Goal: Information Seeking & Learning: Learn about a topic

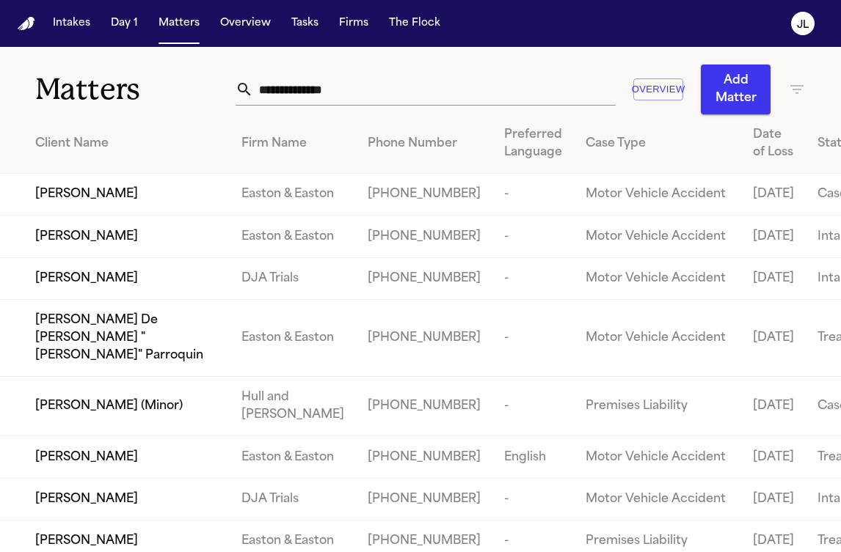
click at [326, 98] on input "text" at bounding box center [434, 89] width 362 height 32
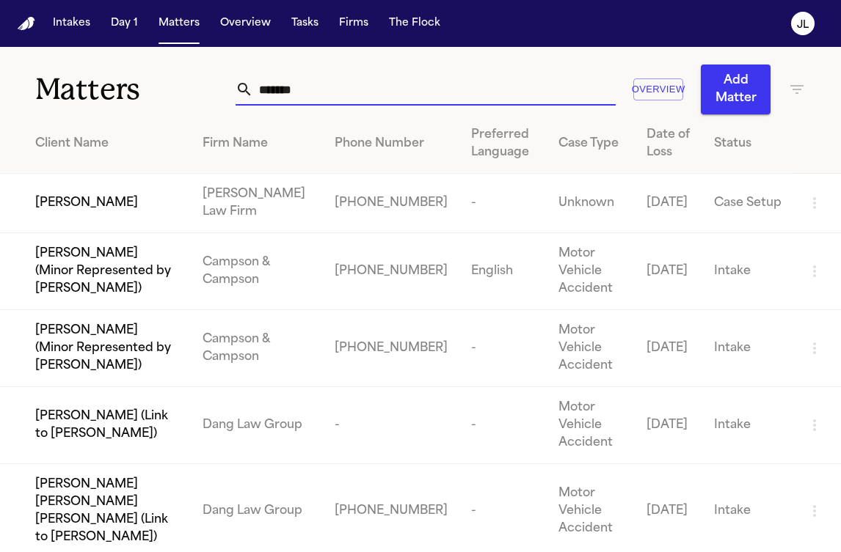
type input "*******"
click at [92, 205] on span "[PERSON_NAME]" at bounding box center [86, 203] width 103 height 18
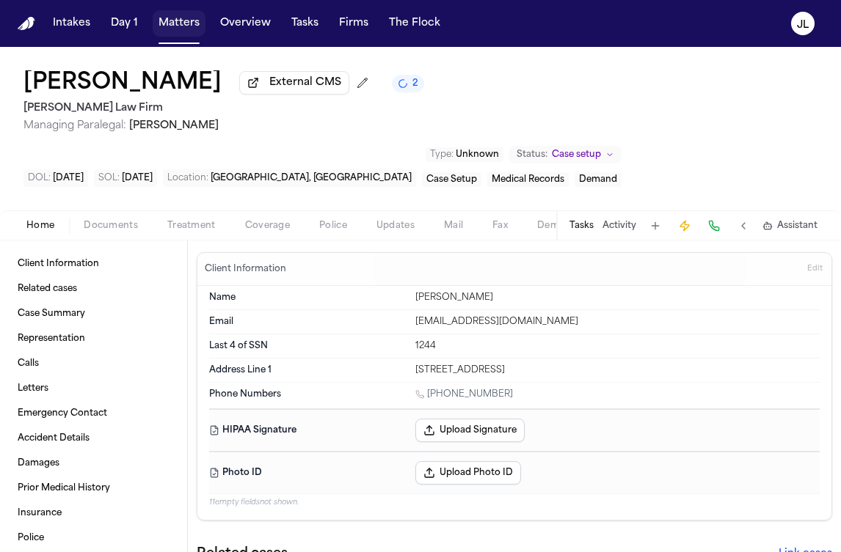
click at [181, 31] on button "Matters" at bounding box center [179, 23] width 53 height 26
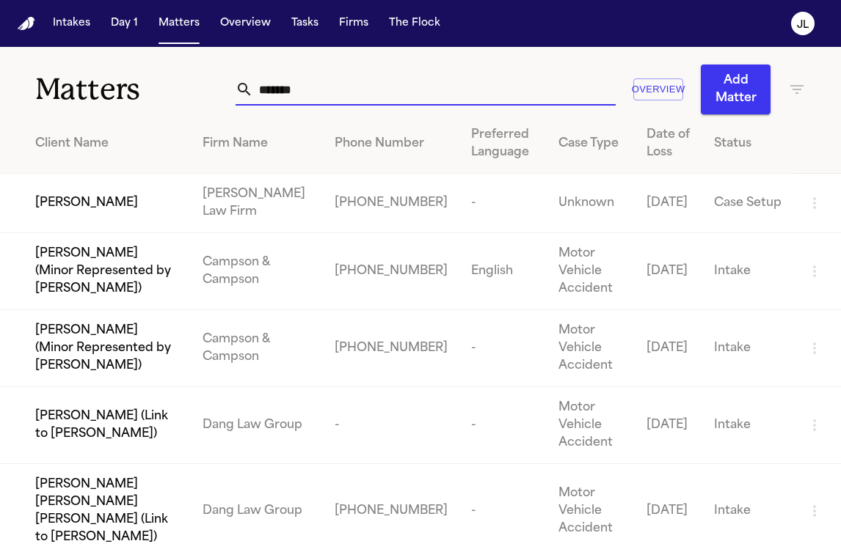
click at [395, 94] on input "*******" at bounding box center [434, 89] width 362 height 32
drag, startPoint x: 395, startPoint y: 94, endPoint x: 186, endPoint y: 95, distance: 209.0
click at [186, 95] on div "Matters ******* Overview Add Matter" at bounding box center [420, 80] width 841 height 67
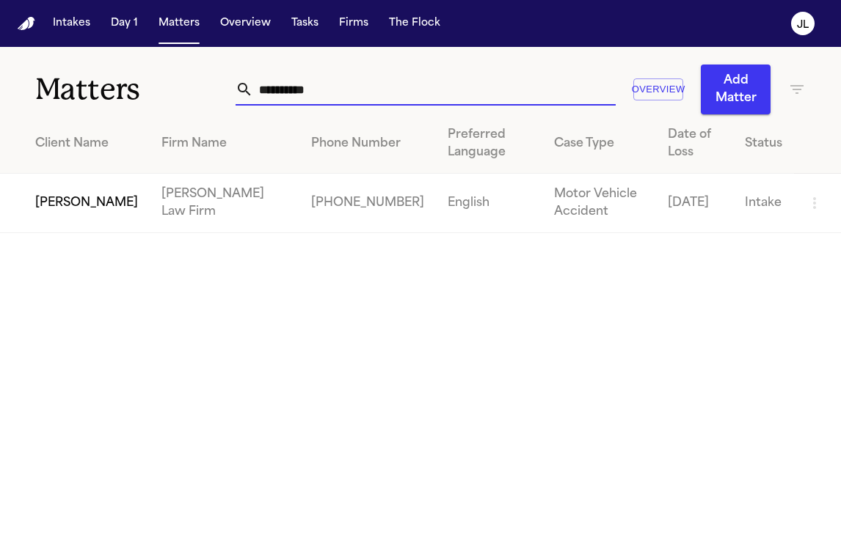
type input "**********"
click at [109, 228] on td "[PERSON_NAME]" at bounding box center [75, 203] width 150 height 59
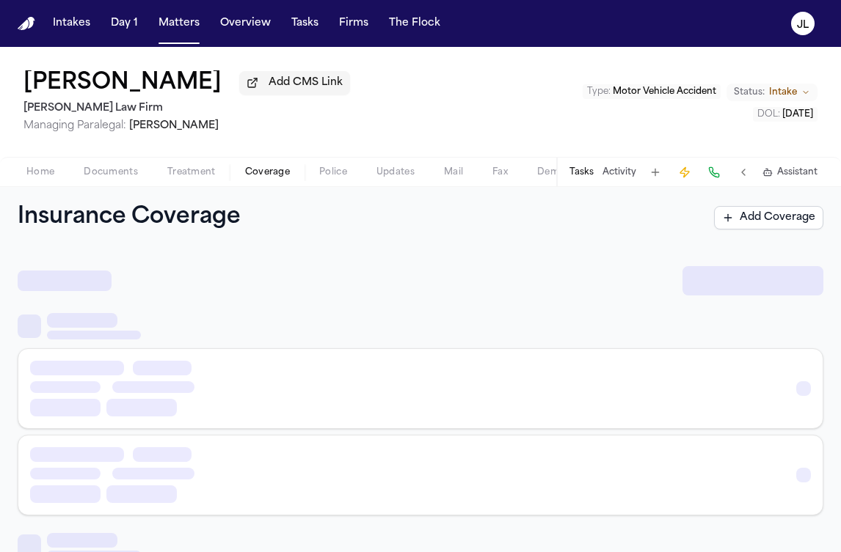
click at [270, 172] on span "Coverage" at bounding box center [267, 172] width 45 height 12
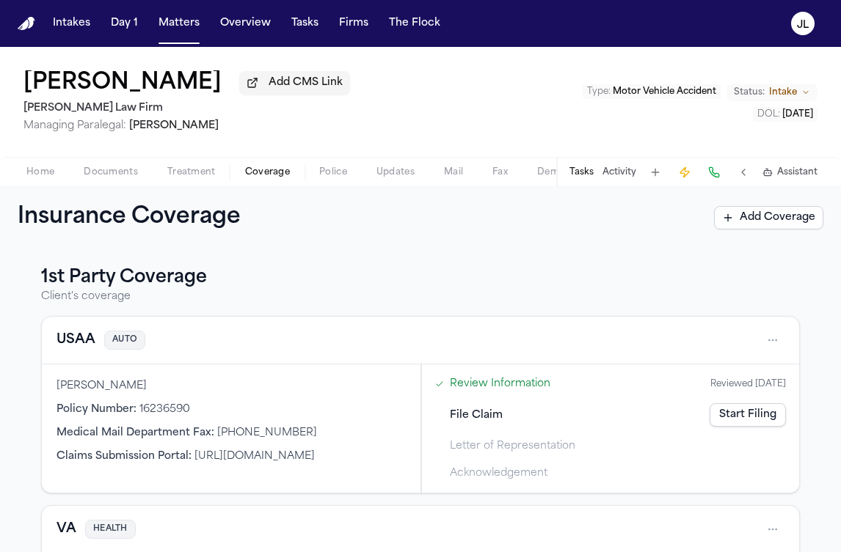
click at [46, 175] on span "Home" at bounding box center [40, 172] width 28 height 12
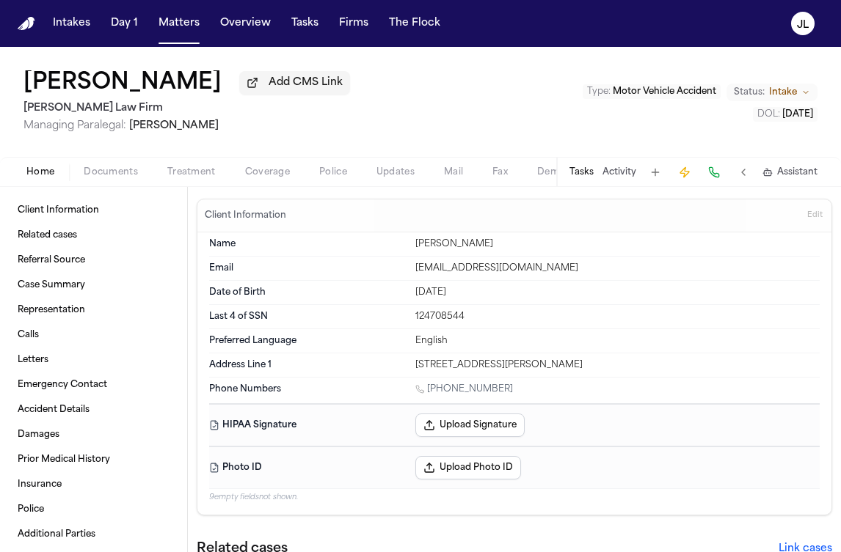
drag, startPoint x: 580, startPoint y: 367, endPoint x: 409, endPoint y: 371, distance: 170.9
click at [409, 370] on div "Address Line [GEOGRAPHIC_DATA][STREET_ADDRESS][PERSON_NAME]" at bounding box center [514, 365] width 610 height 23
copy div "[STREET_ADDRESS][PERSON_NAME]"
click at [255, 178] on span "Coverage" at bounding box center [267, 172] width 45 height 12
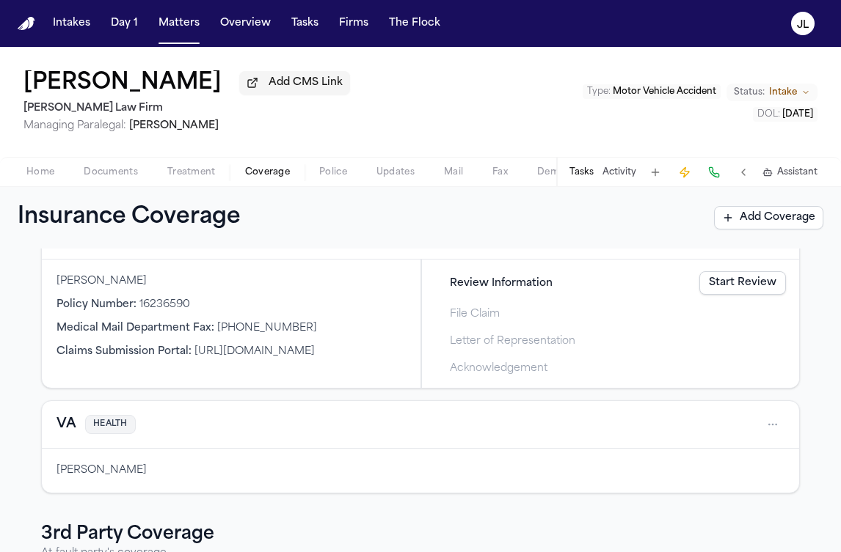
scroll to position [323, 0]
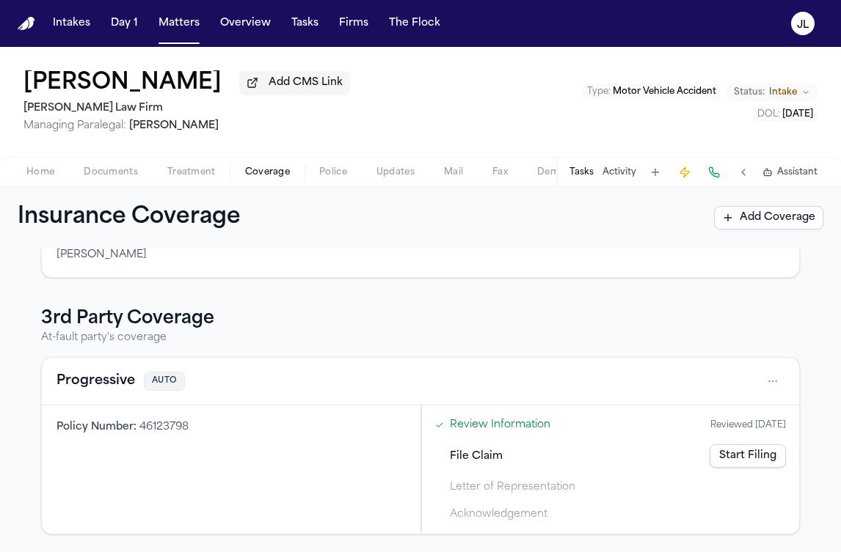
click at [100, 380] on button "Progressive" at bounding box center [95, 381] width 78 height 21
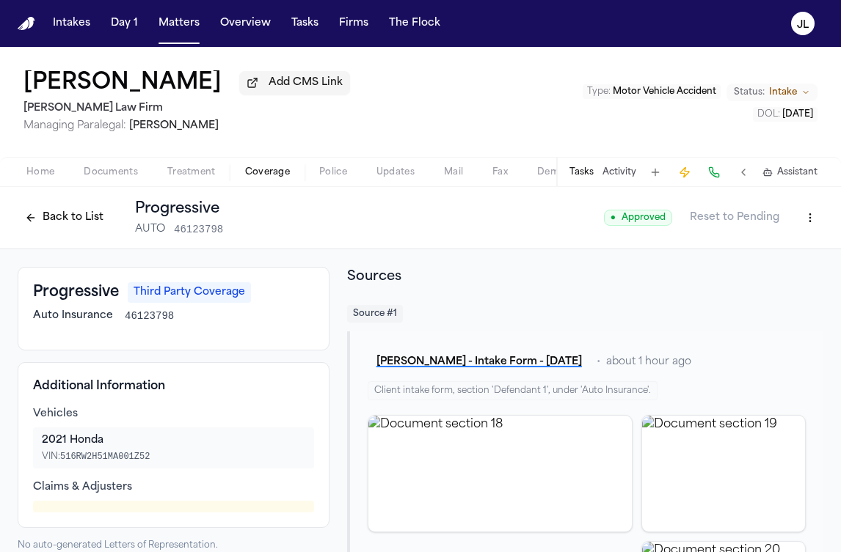
click at [24, 161] on div "Home Documents Treatment Coverage Police Updates Mail Fax Demand Workspaces Art…" at bounding box center [420, 171] width 841 height 29
click at [127, 176] on span "Documents" at bounding box center [111, 172] width 54 height 12
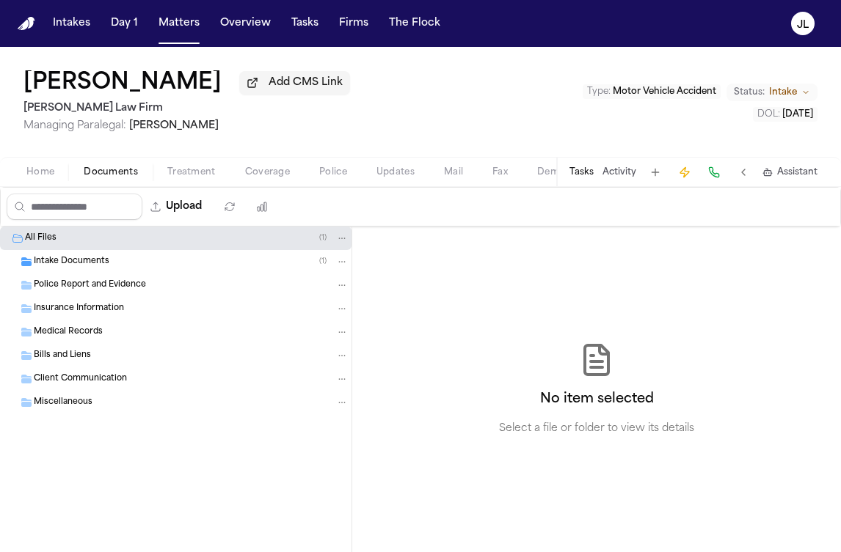
click at [48, 169] on span "Home" at bounding box center [40, 172] width 28 height 12
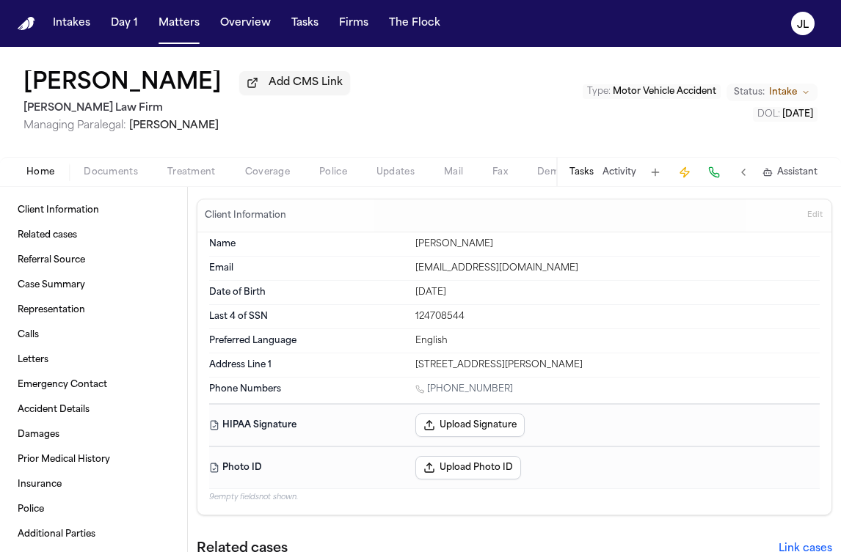
click at [110, 169] on span "Documents" at bounding box center [111, 172] width 54 height 12
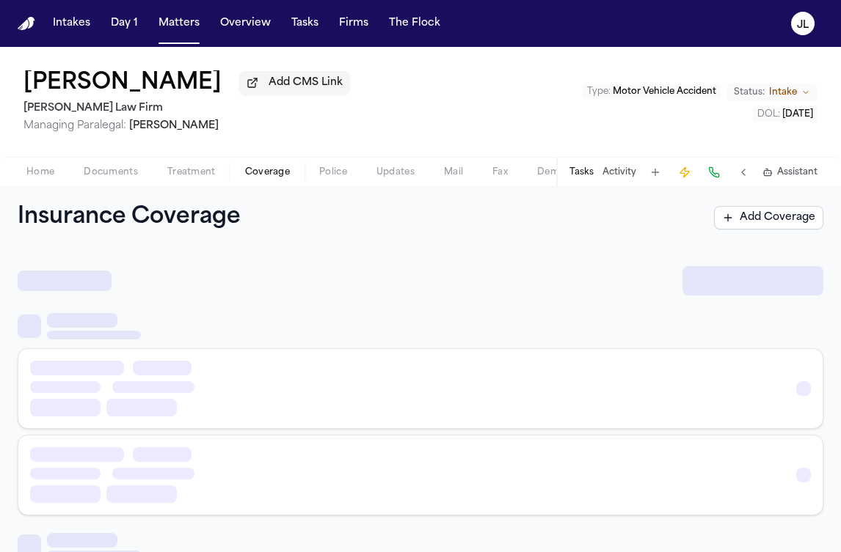
click at [267, 178] on span "Coverage" at bounding box center [267, 172] width 45 height 12
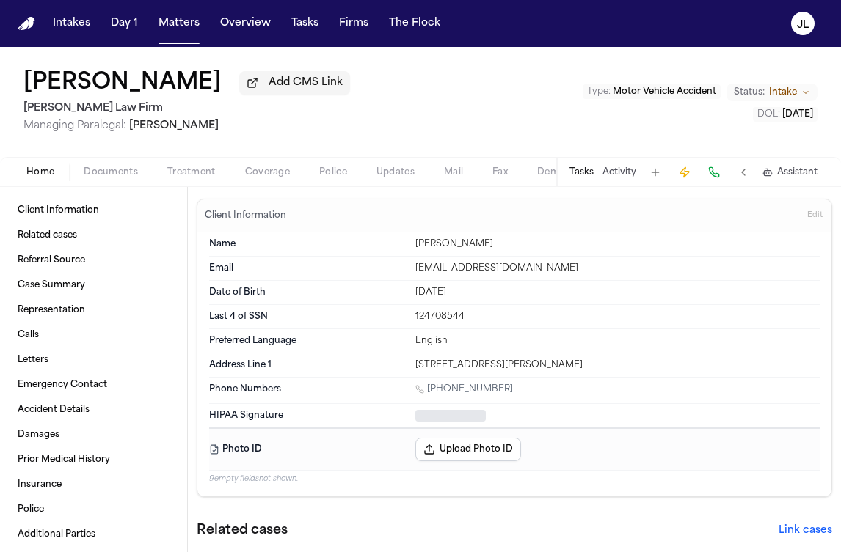
click at [43, 172] on span "Home" at bounding box center [40, 172] width 28 height 12
